Goal: Task Accomplishment & Management: Complete application form

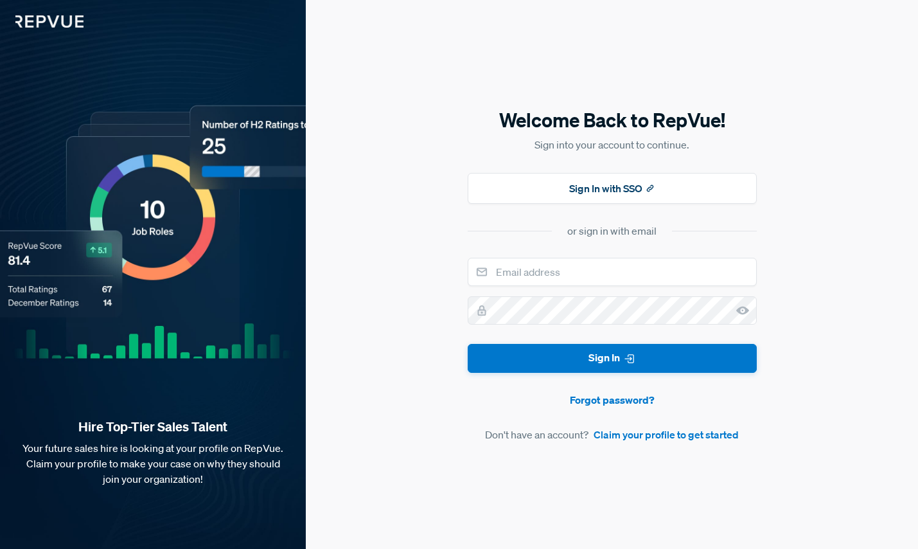
click at [631, 443] on div "Welcome Back to RepVue! Sign into your account to continue. Sign In with SSO or…" at bounding box center [612, 274] width 612 height 549
click at [630, 437] on link "Claim your profile to get started" at bounding box center [666, 434] width 145 height 15
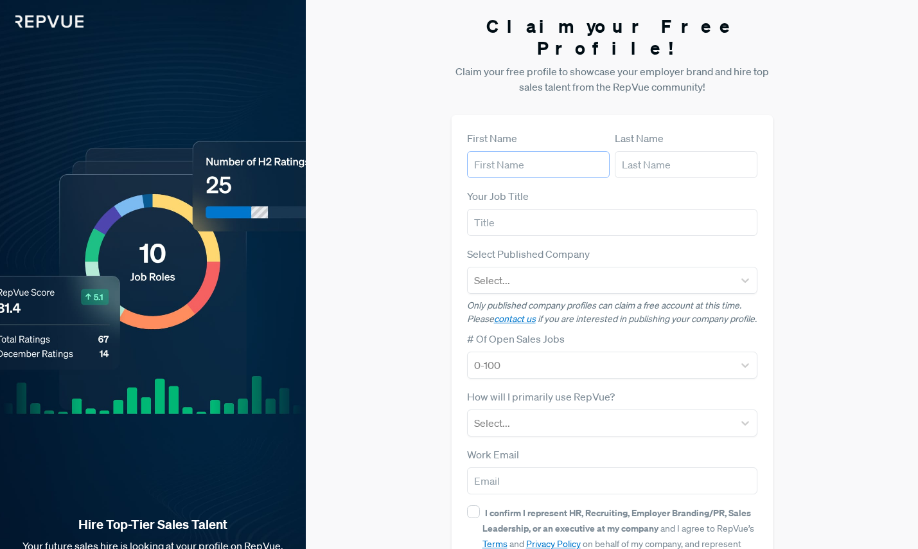
click at [516, 151] on input "text" at bounding box center [538, 164] width 143 height 27
type input "Abby"
click at [636, 151] on input "text" at bounding box center [686, 164] width 143 height 27
type input "[PERSON_NAME]"
click at [623, 209] on input "text" at bounding box center [612, 222] width 290 height 27
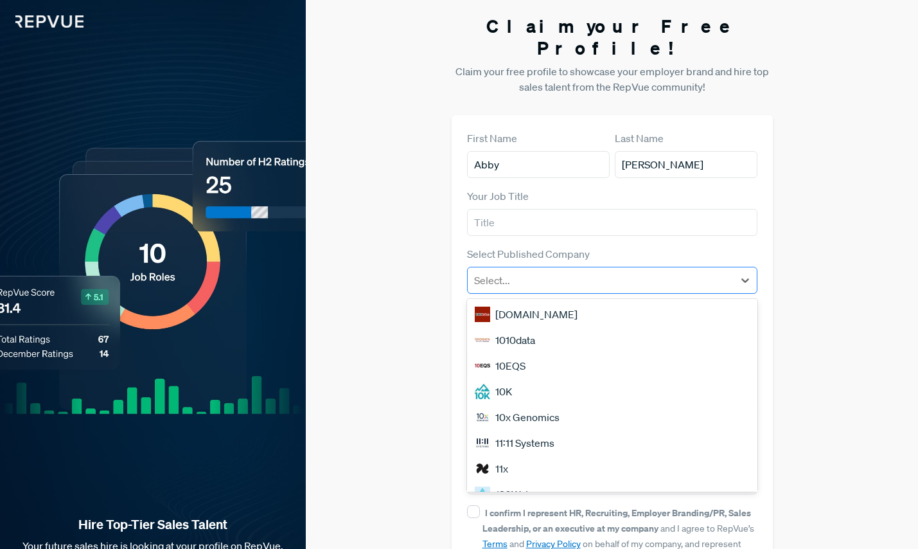
click at [609, 269] on div "Select..." at bounding box center [601, 280] width 266 height 23
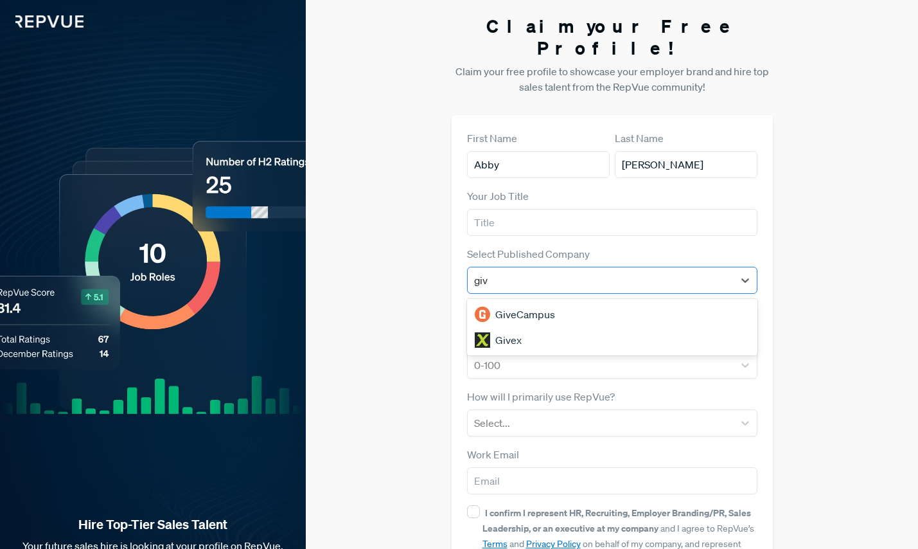
type input "give"
click at [589, 301] on div "GiveCampus" at bounding box center [612, 314] width 290 height 26
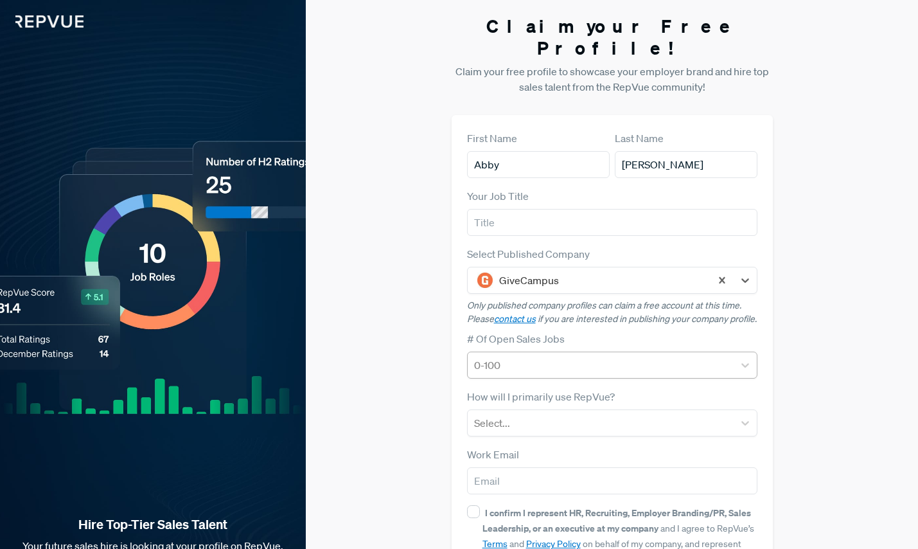
click at [579, 363] on div "0-100" at bounding box center [612, 364] width 290 height 27
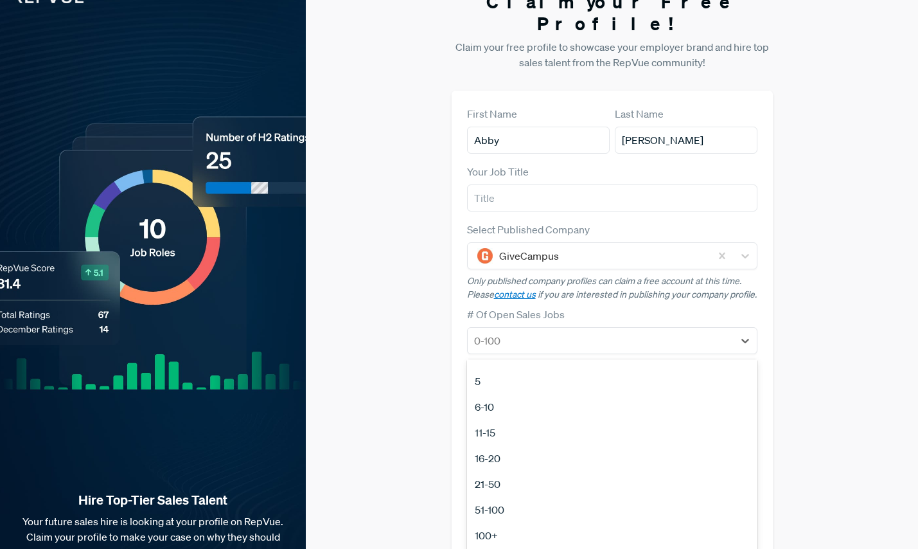
scroll to position [94, 0]
click at [560, 428] on div "11-15" at bounding box center [612, 435] width 290 height 26
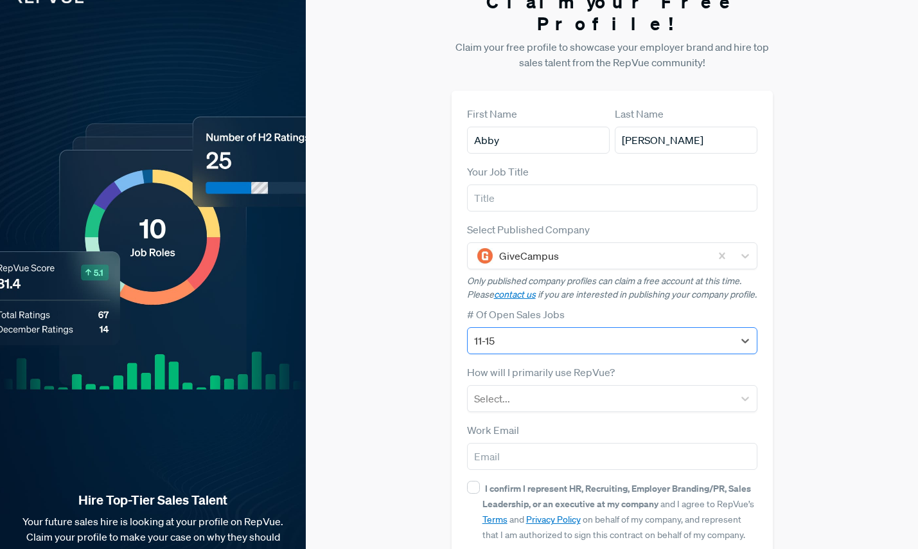
click at [571, 339] on div at bounding box center [600, 341] width 253 height 18
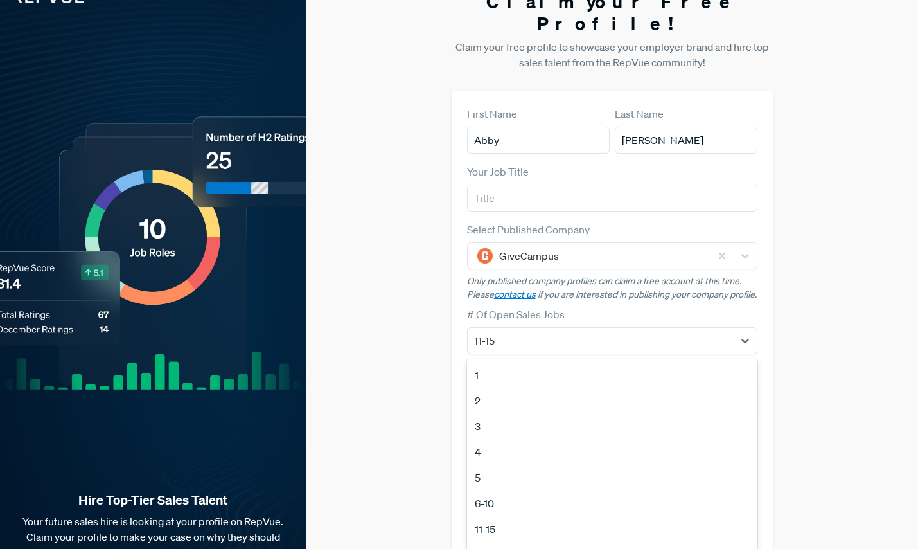
click at [545, 501] on div "6-10" at bounding box center [612, 503] width 290 height 26
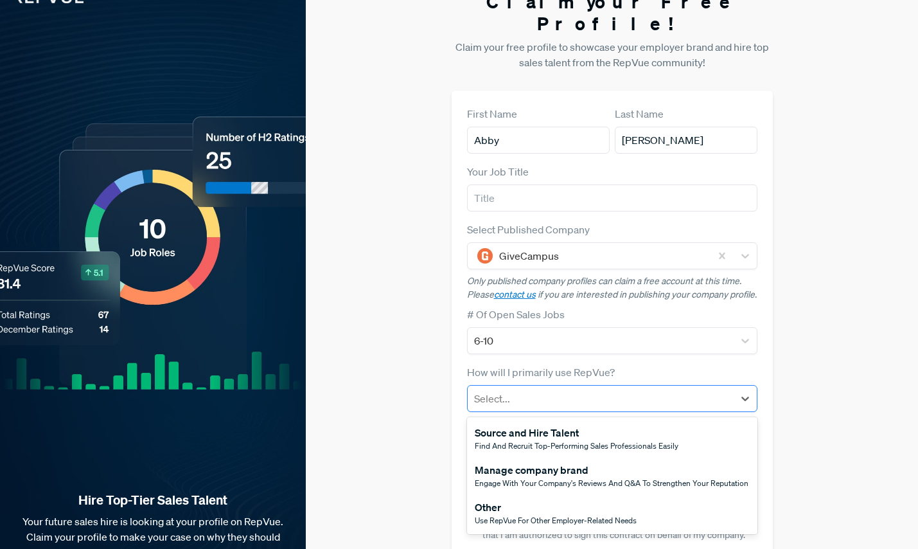
click at [541, 389] on div at bounding box center [600, 398] width 253 height 18
click at [549, 462] on div "Manage company brand" at bounding box center [612, 469] width 274 height 15
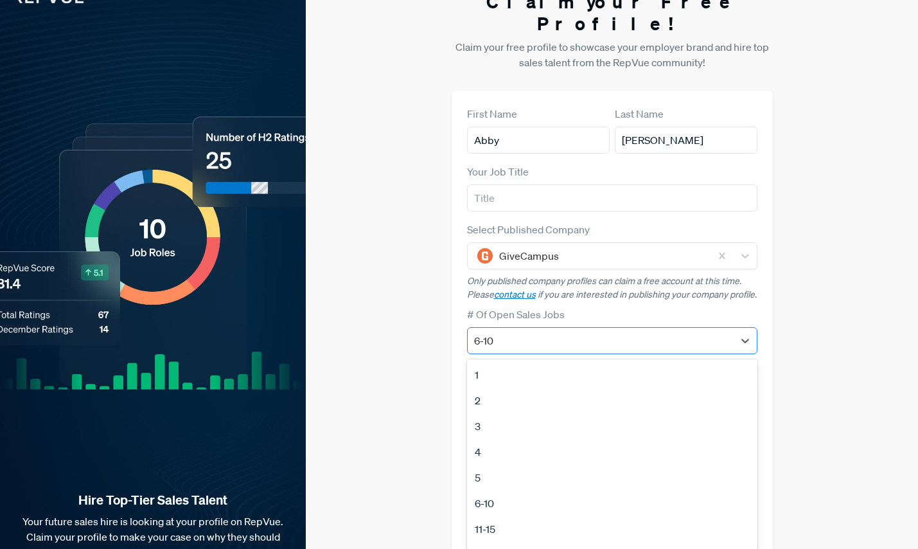
click at [555, 340] on div at bounding box center [600, 341] width 253 height 18
click at [528, 517] on div "11-15" at bounding box center [612, 529] width 290 height 26
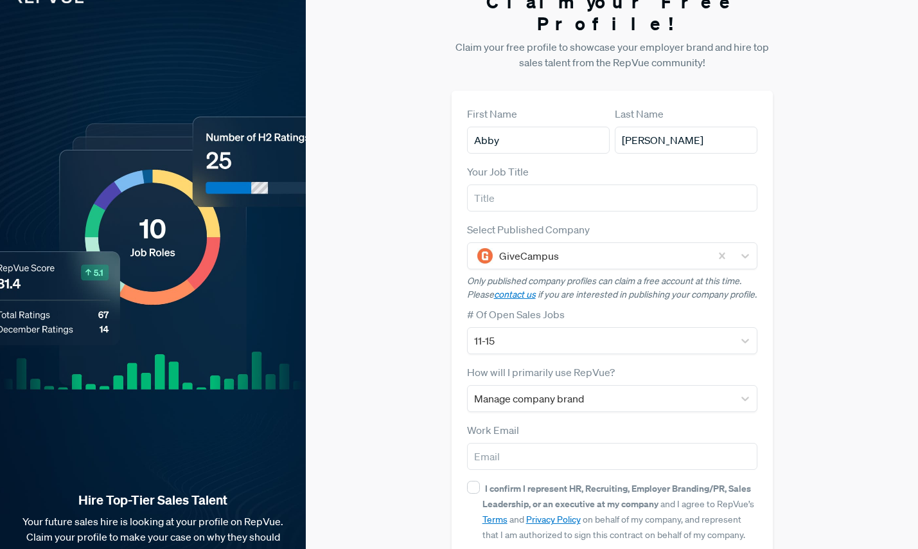
click at [424, 362] on div "Claim your Free Profile! Claim your free profile to showcase your employer bran…" at bounding box center [612, 299] width 612 height 646
click at [623, 449] on input "email" at bounding box center [612, 456] width 290 height 27
type input "[EMAIL_ADDRESS][PERSON_NAME][DOMAIN_NAME]"
click at [609, 422] on div "Work Email [EMAIL_ADDRESS][PERSON_NAME][DOMAIN_NAME]" at bounding box center [612, 446] width 290 height 48
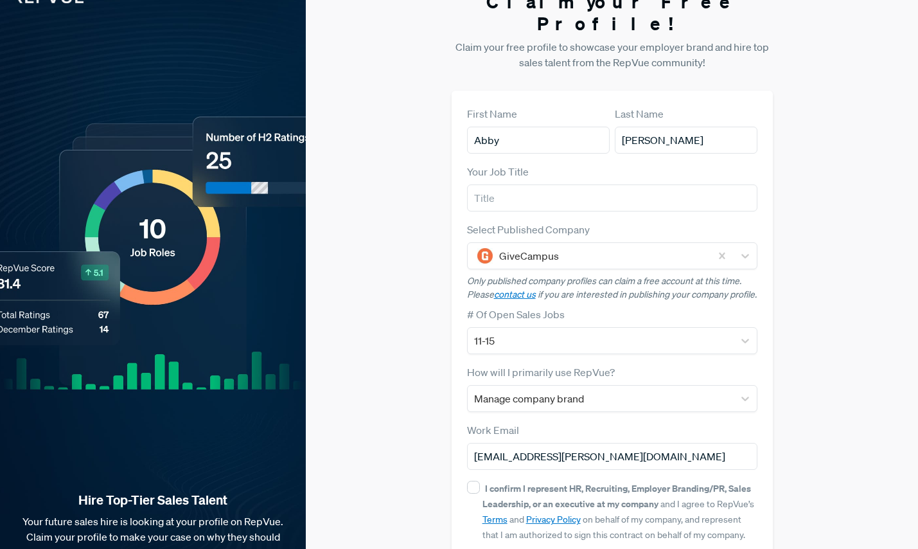
scroll to position [89, 0]
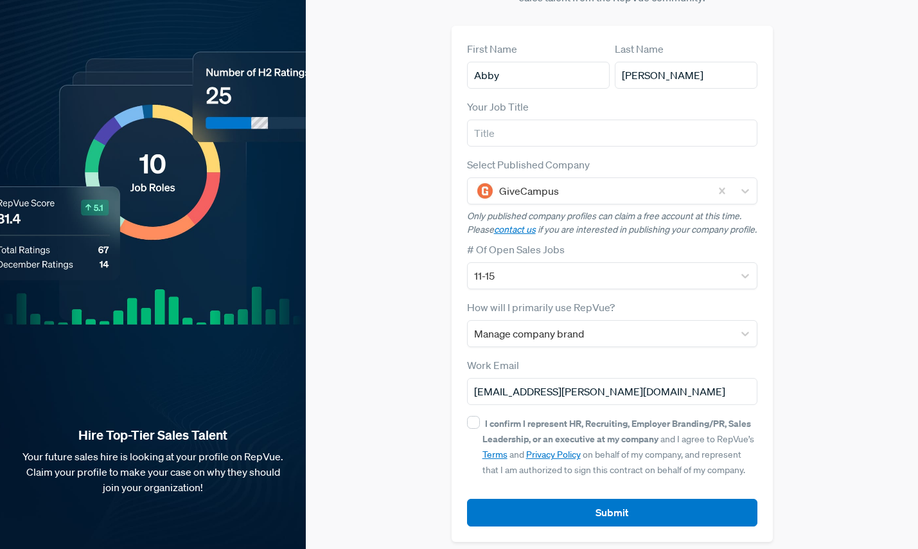
click at [609, 419] on strong "I confirm I represent HR, Recruiting, Employer Branding/PR, Sales Leadership, o…" at bounding box center [617, 431] width 269 height 28
click at [480, 419] on input "I confirm I represent HR, Recruiting, Employer Branding/PR, Sales Leadership, o…" at bounding box center [473, 422] width 13 height 13
checkbox input "true"
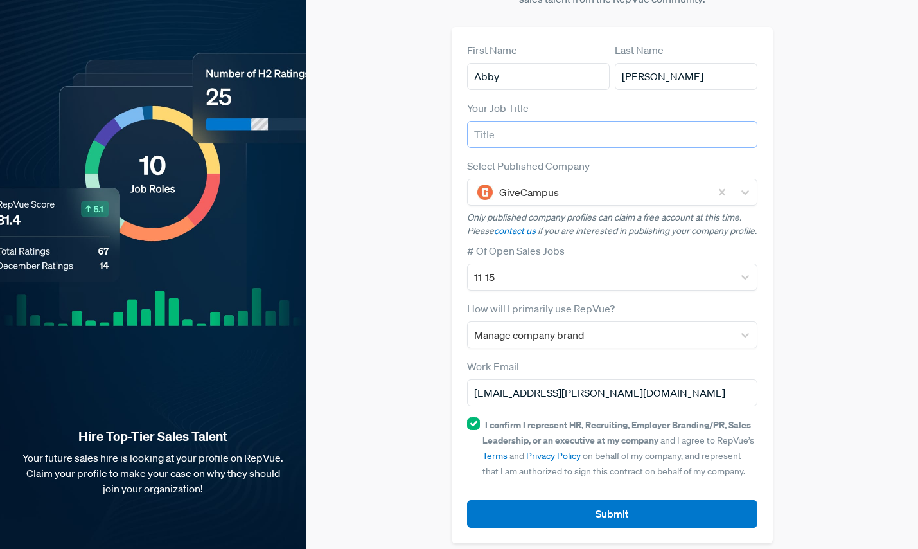
click at [616, 121] on input "text" at bounding box center [612, 134] width 290 height 27
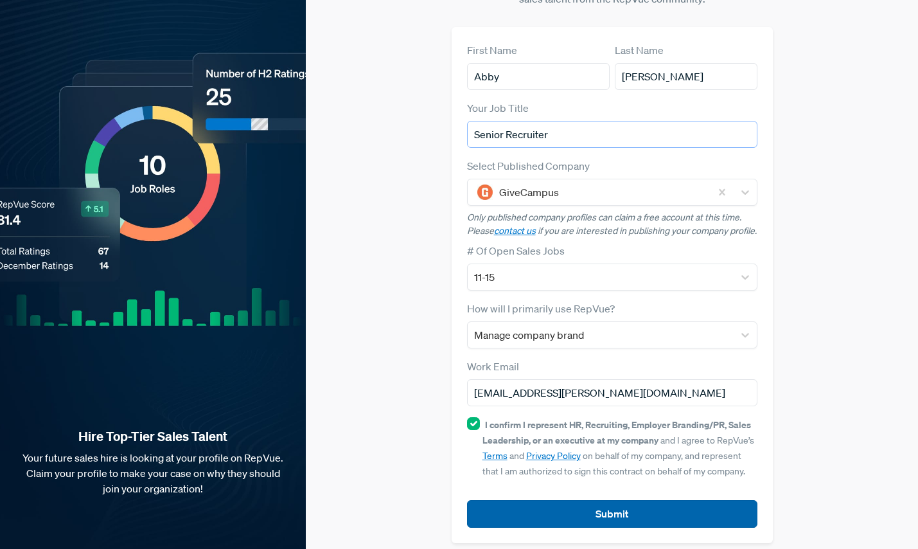
type input "Senior Recruiter"
click at [640, 501] on button "Submit" at bounding box center [612, 514] width 290 height 28
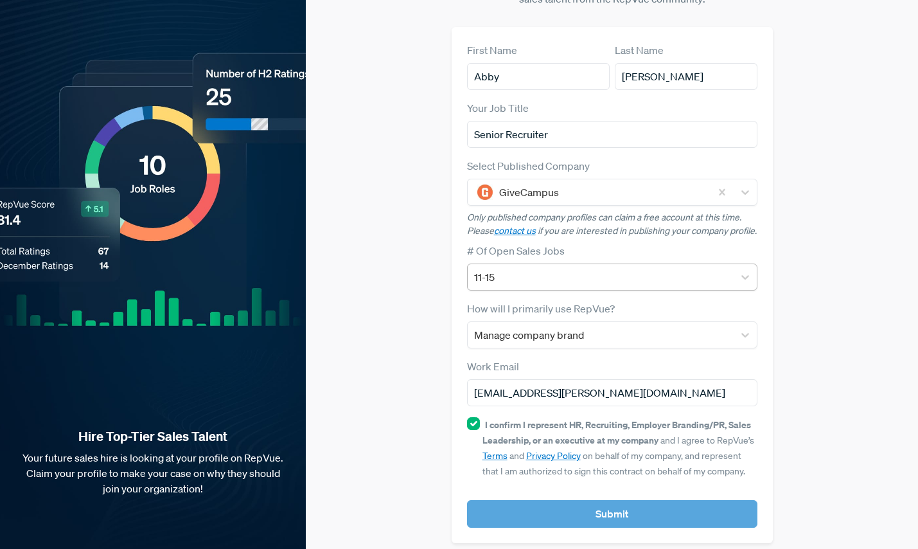
scroll to position [0, 0]
